Goal: Register for event/course

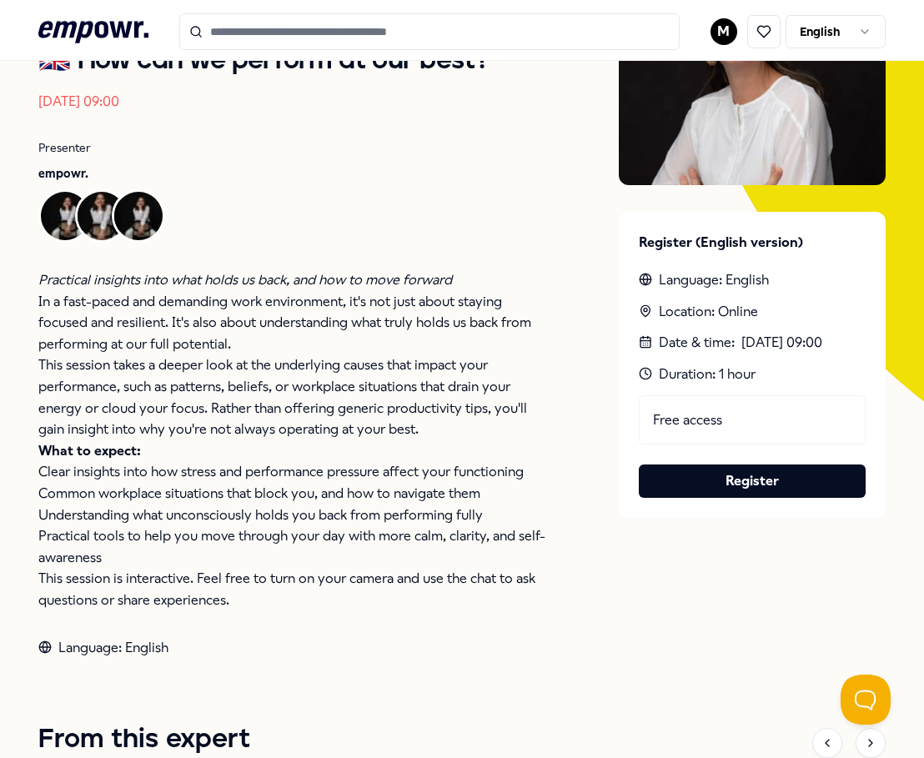
scroll to position [262, 0]
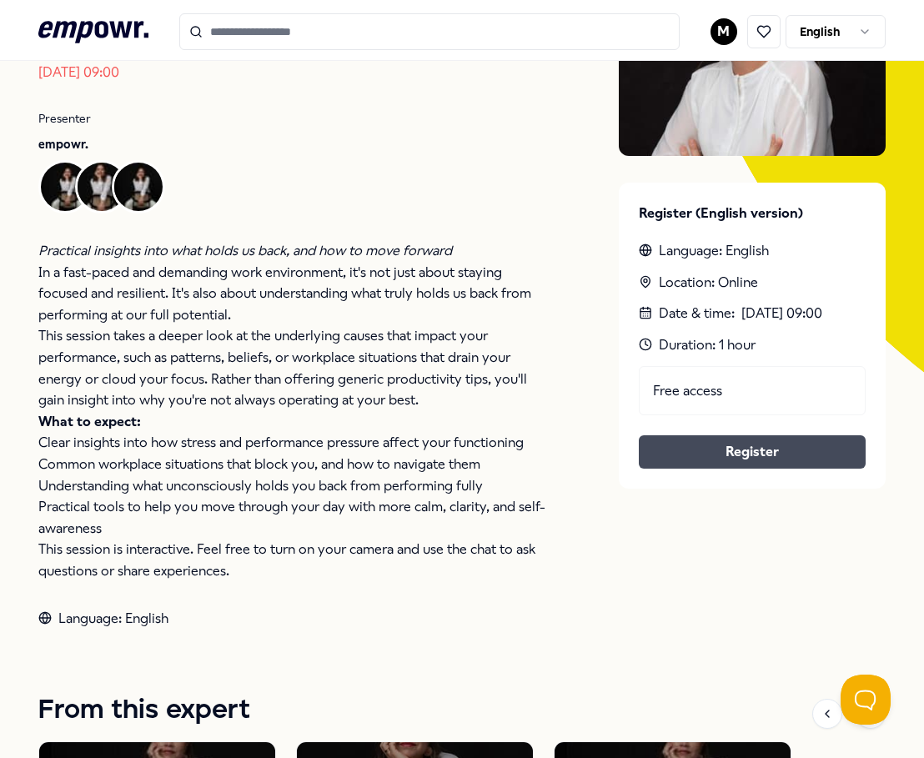
click at [736, 455] on button "Register" at bounding box center [752, 451] width 227 height 33
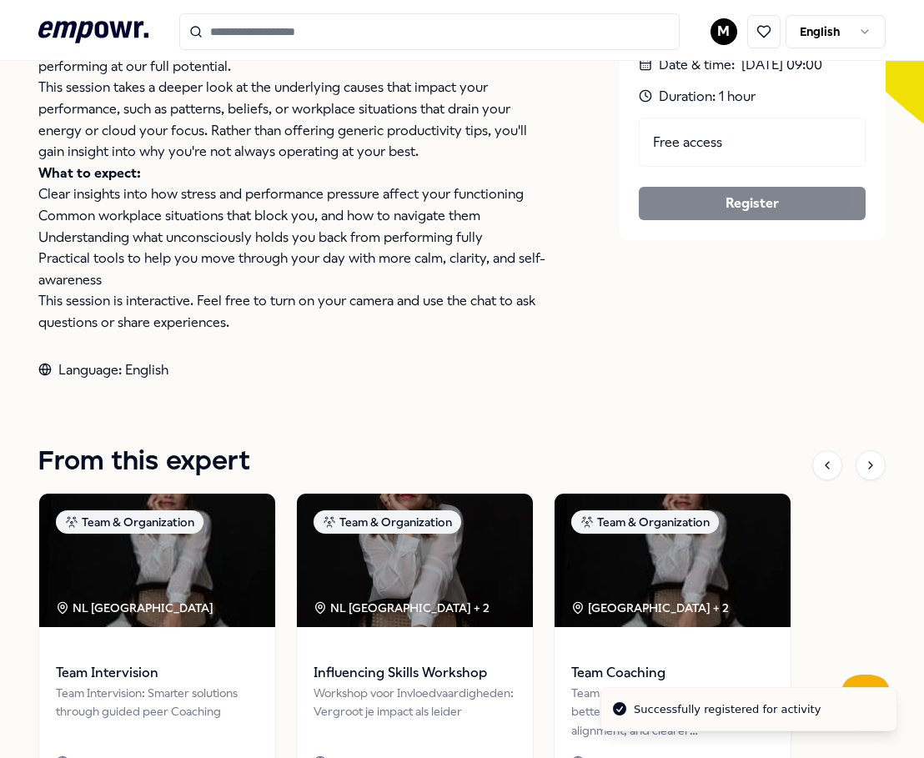
scroll to position [679, 0]
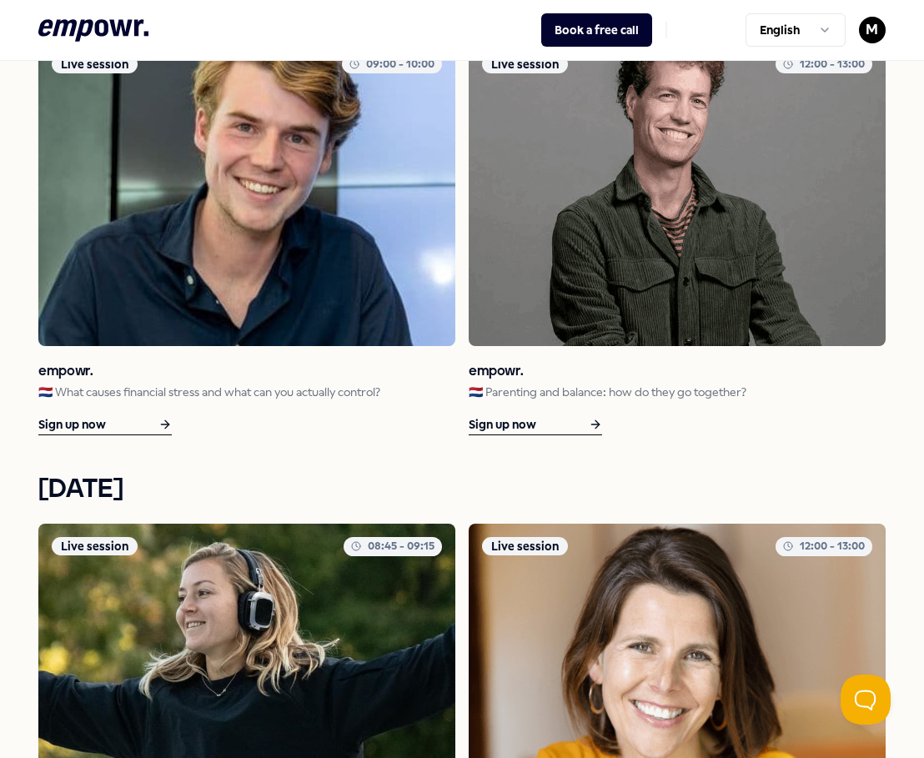
scroll to position [1513, 0]
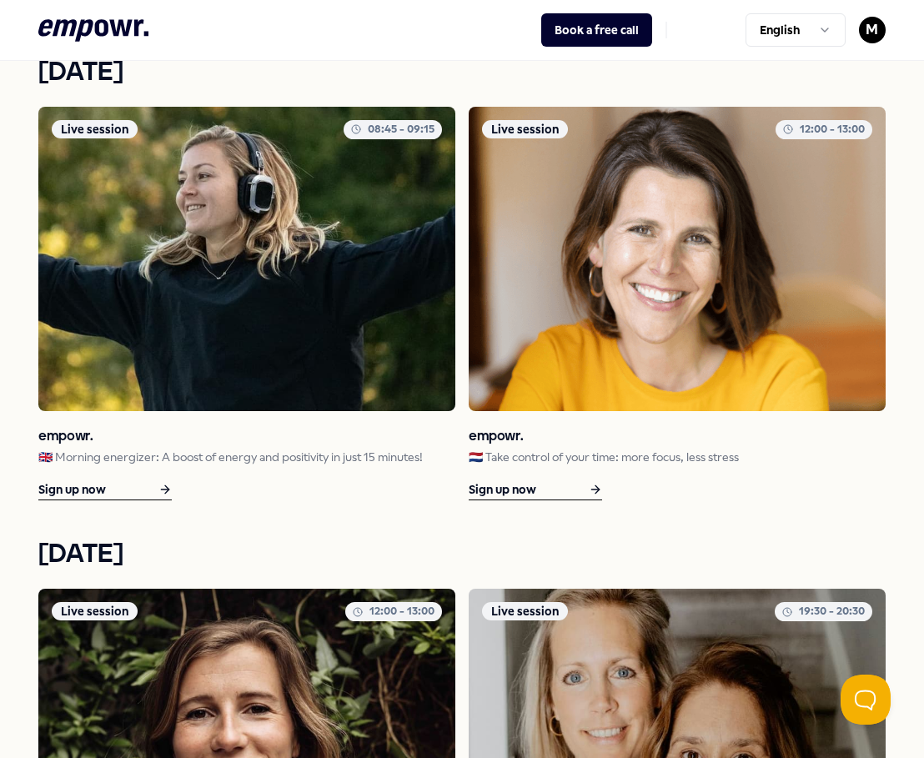
click at [143, 490] on div "Sign up now" at bounding box center [104, 490] width 133 height 21
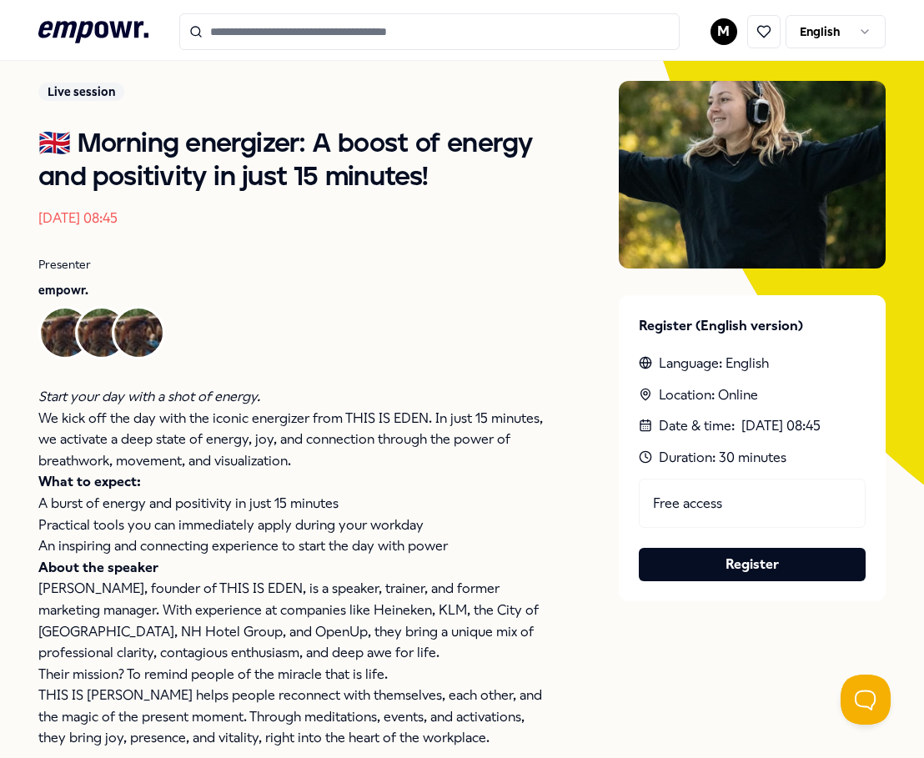
scroll to position [179, 0]
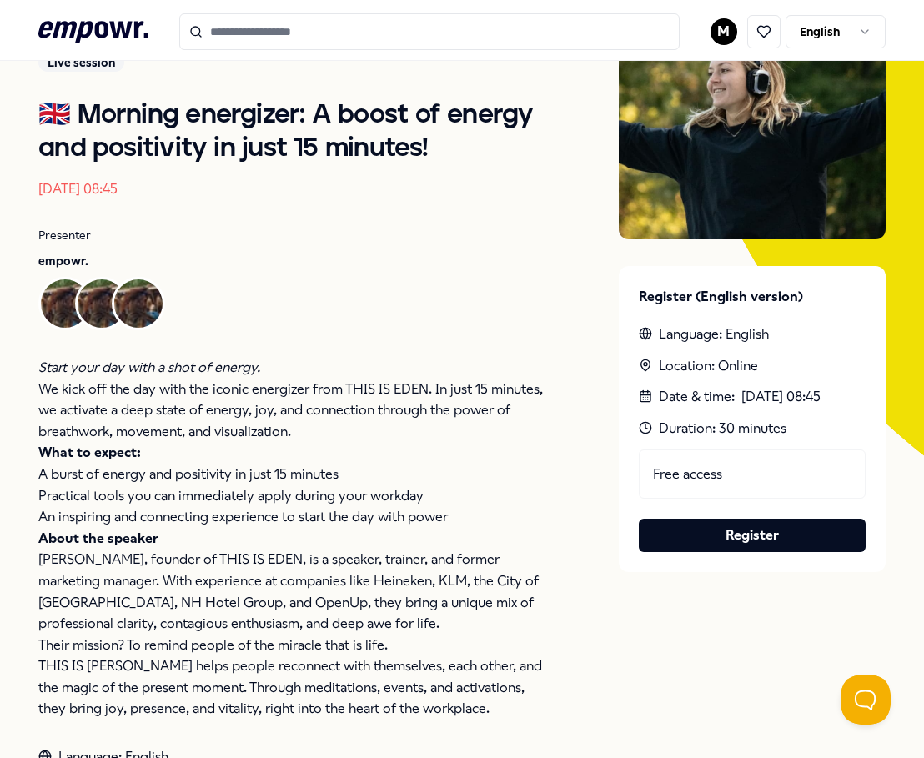
click at [765, 535] on button "Register" at bounding box center [752, 535] width 227 height 33
